Goal: Navigation & Orientation: Find specific page/section

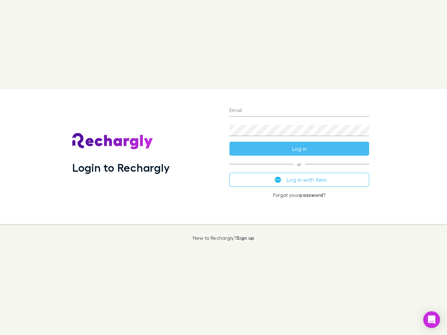
click at [223, 168] on div "Login to Rechargly" at bounding box center [145, 156] width 157 height 135
click at [299, 111] on input "Email" at bounding box center [299, 110] width 140 height 11
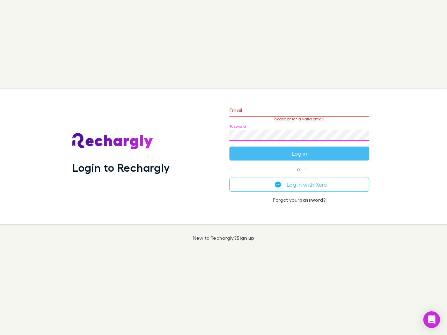
click at [299, 149] on form "Email Please enter a valid email. Password Log in" at bounding box center [299, 130] width 140 height 61
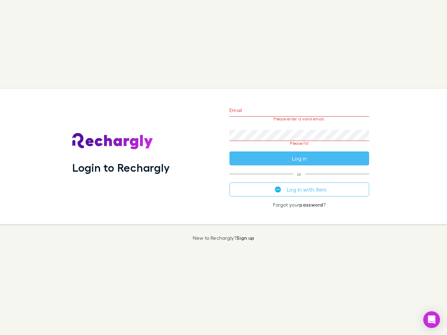
click at [299, 180] on div "Email Please enter a valid email. Password Please fill Log in or Log in with Xe…" at bounding box center [299, 156] width 151 height 135
click at [432, 320] on icon "Open Intercom Messenger" at bounding box center [431, 320] width 7 height 8
